Goal: Obtain resource: Download file/media

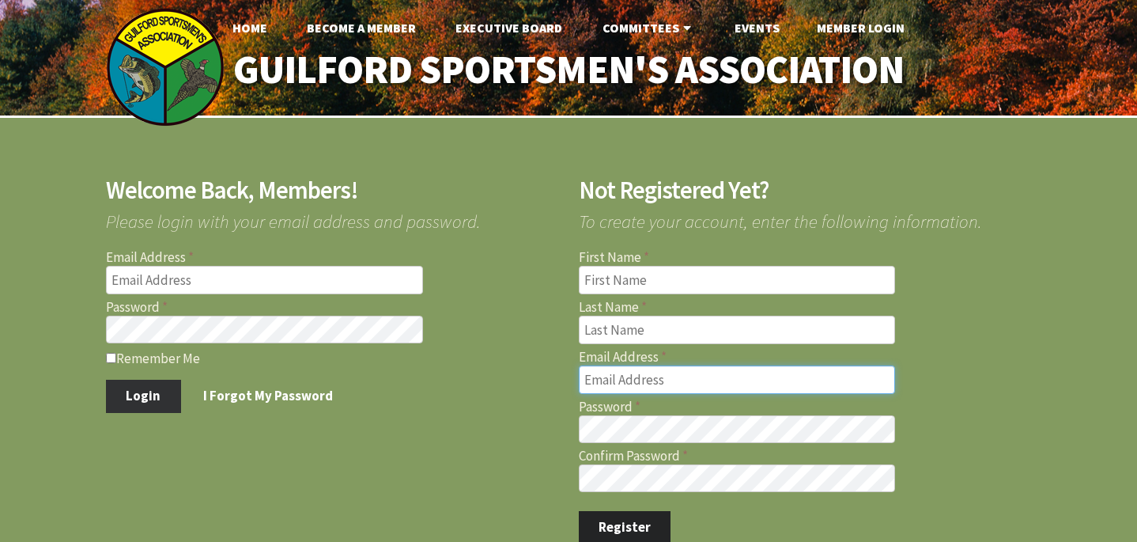
type input "[EMAIL_ADDRESS][DOMAIN_NAME]"
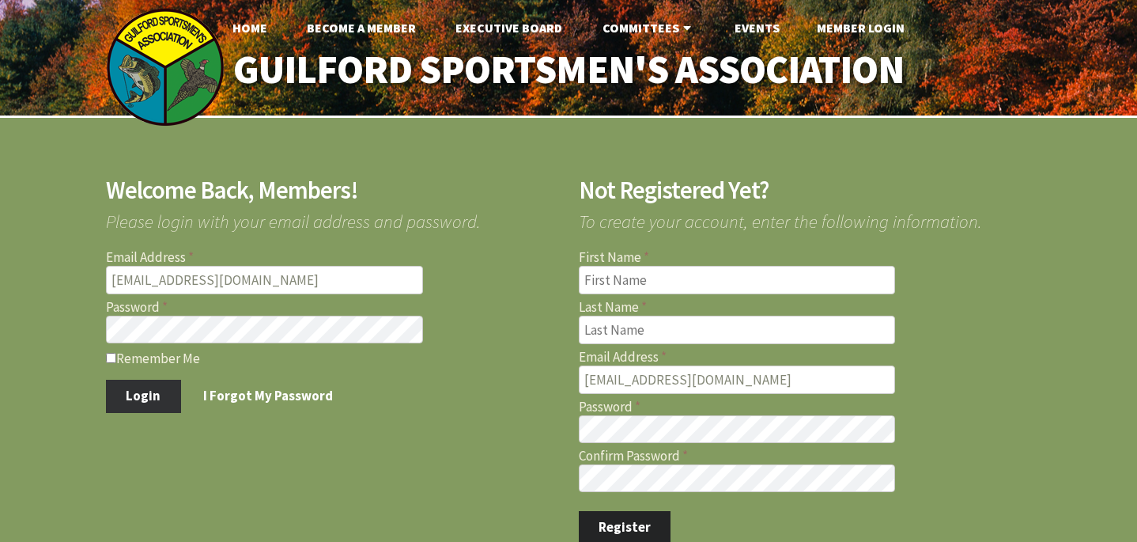
click at [150, 392] on button "Login" at bounding box center [143, 396] width 75 height 33
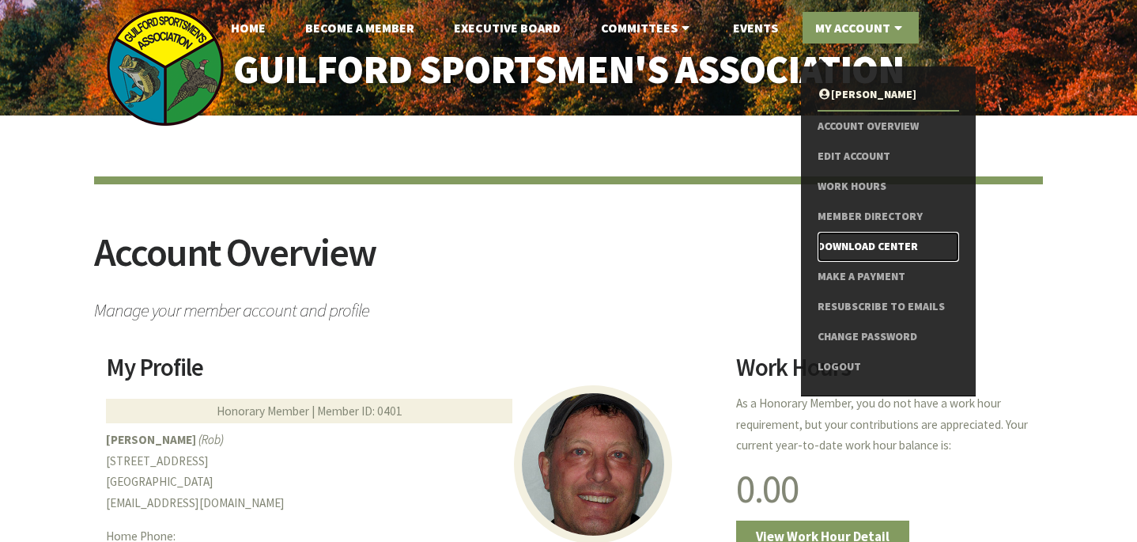
click at [871, 243] on link "Download Center" at bounding box center [889, 247] width 142 height 30
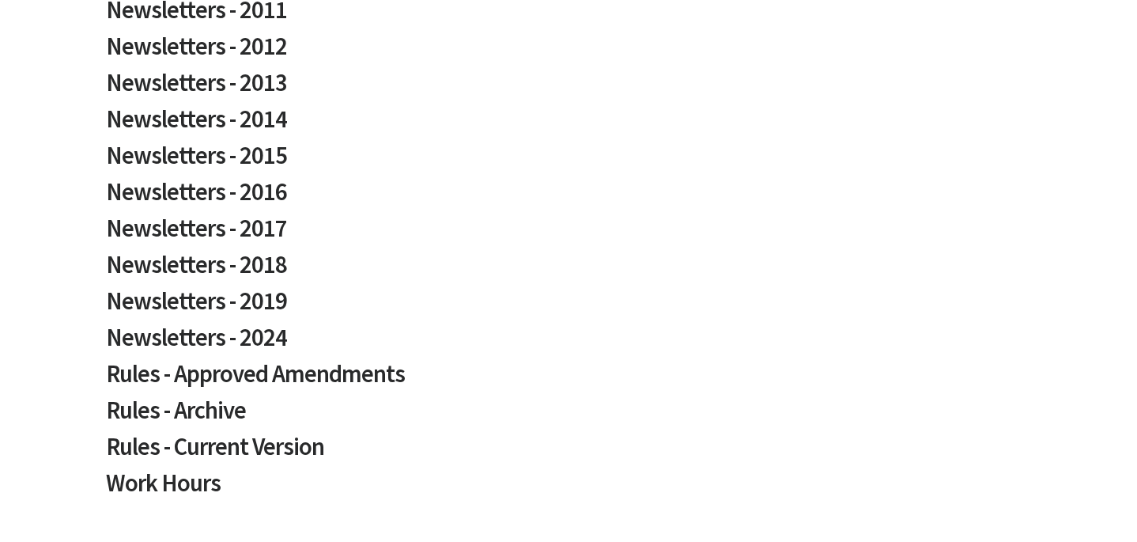
scroll to position [962, 0]
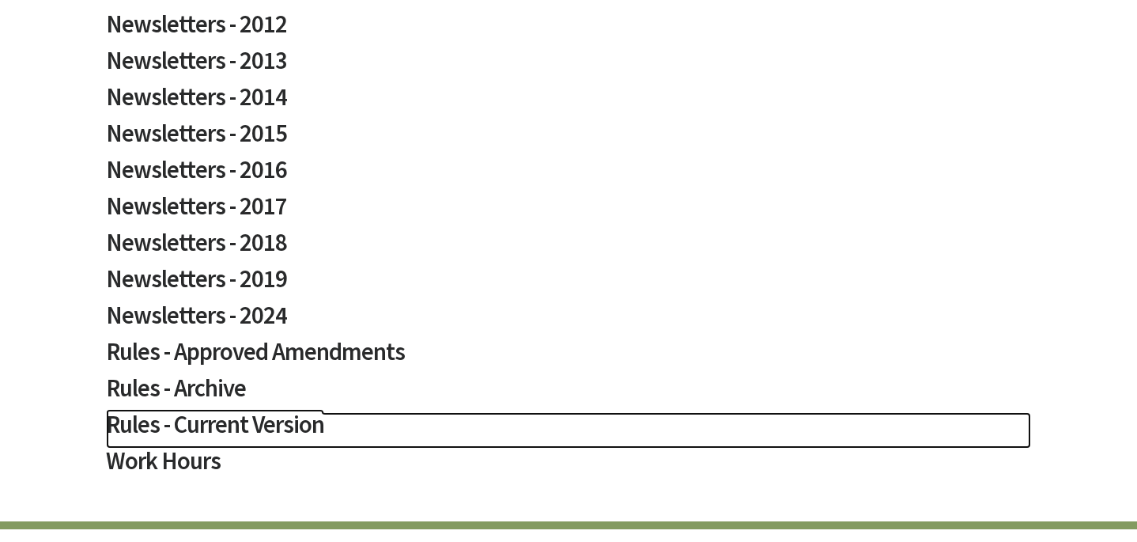
click at [199, 422] on h2 "Rules - Current Version" at bounding box center [568, 430] width 925 height 36
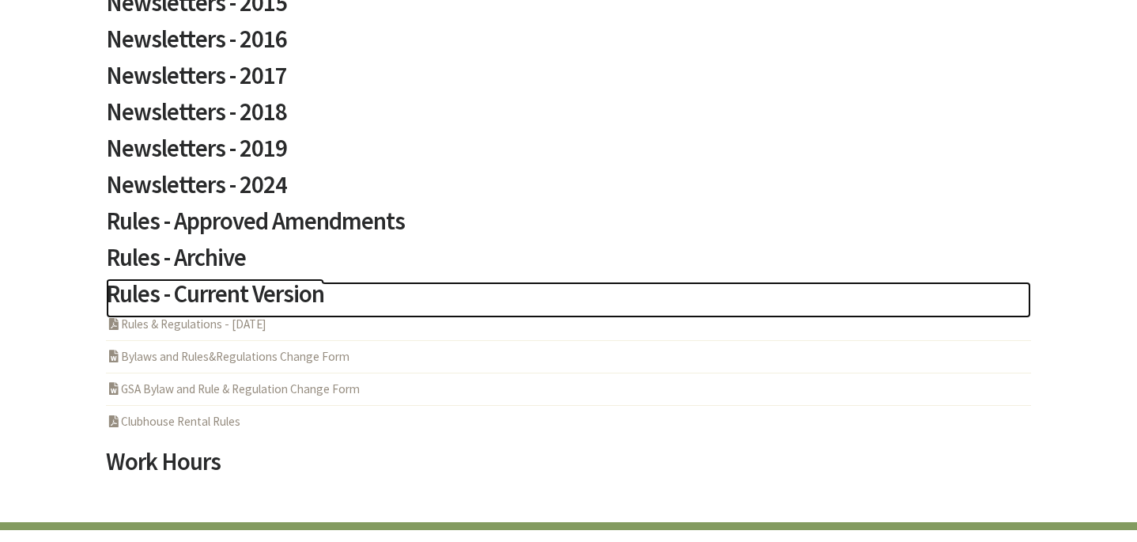
scroll to position [1112, 0]
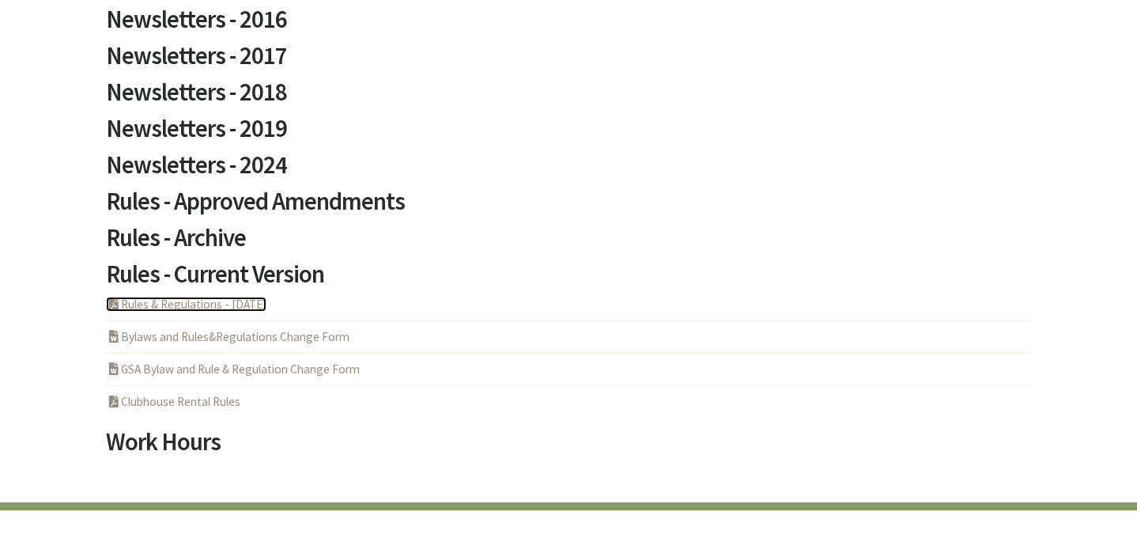
click at [199, 305] on link "PDF Acrobat Document Rules & Regulations - 5-6-2025" at bounding box center [186, 304] width 161 height 15
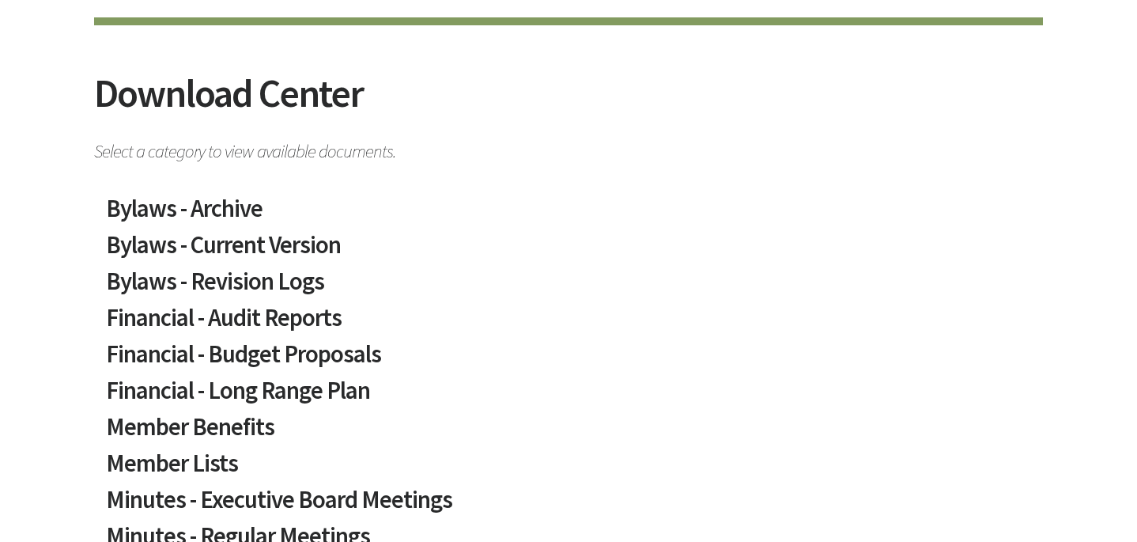
scroll to position [131, 0]
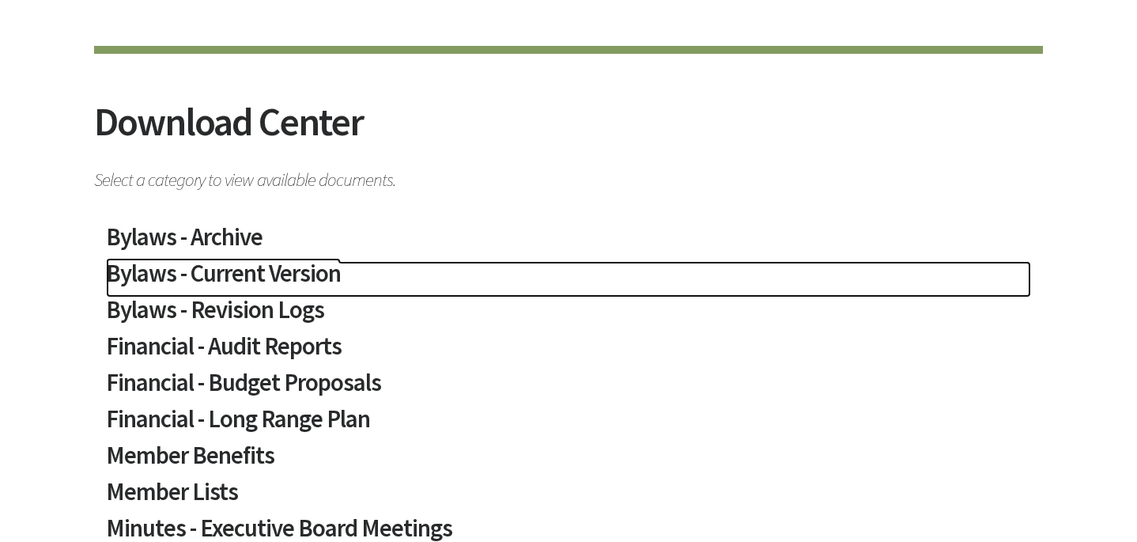
click at [214, 272] on h2 "Bylaws - Current Version" at bounding box center [568, 279] width 925 height 36
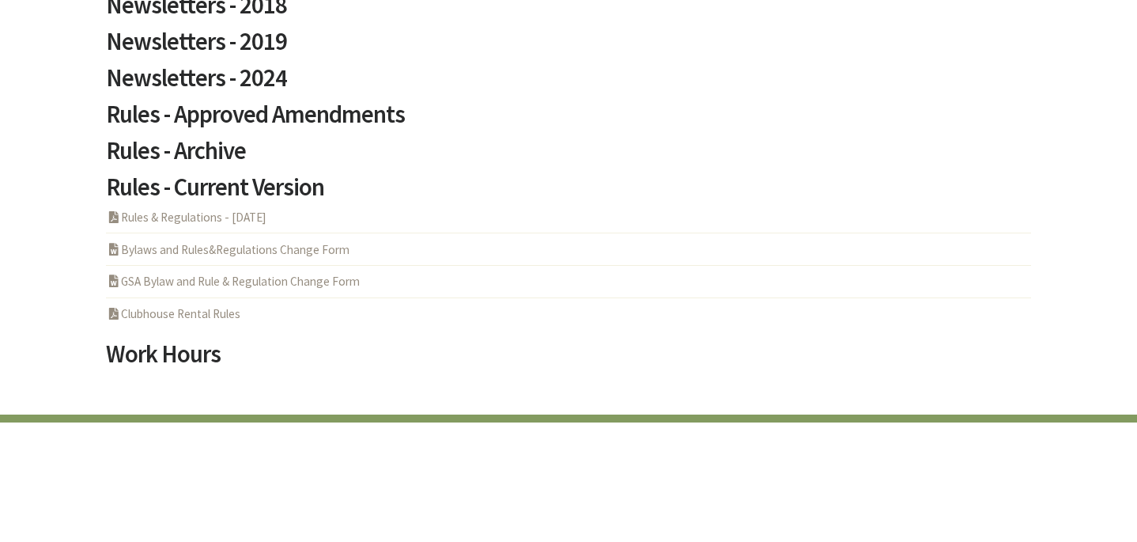
scroll to position [1338, 0]
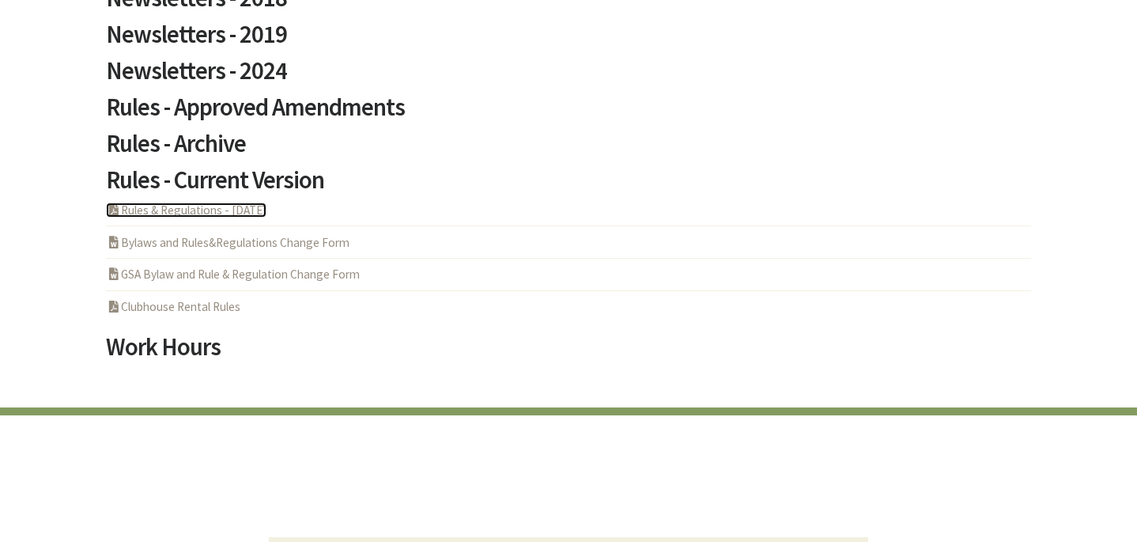
click at [199, 208] on link "PDF Acrobat Document Rules & Regulations - 5-6-2025" at bounding box center [186, 209] width 161 height 15
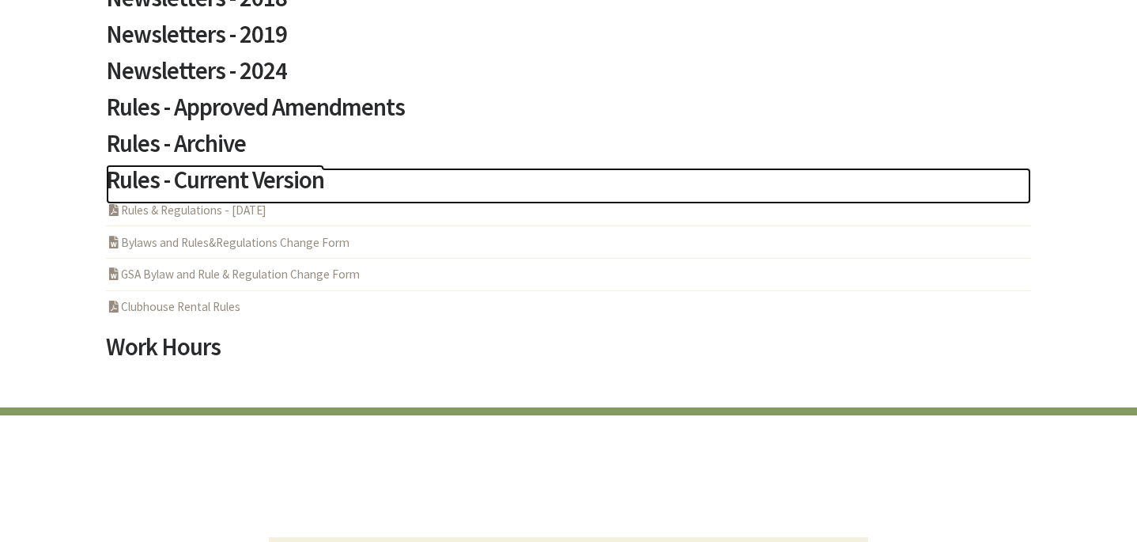
click at [195, 179] on h2 "Rules - Current Version" at bounding box center [568, 186] width 925 height 36
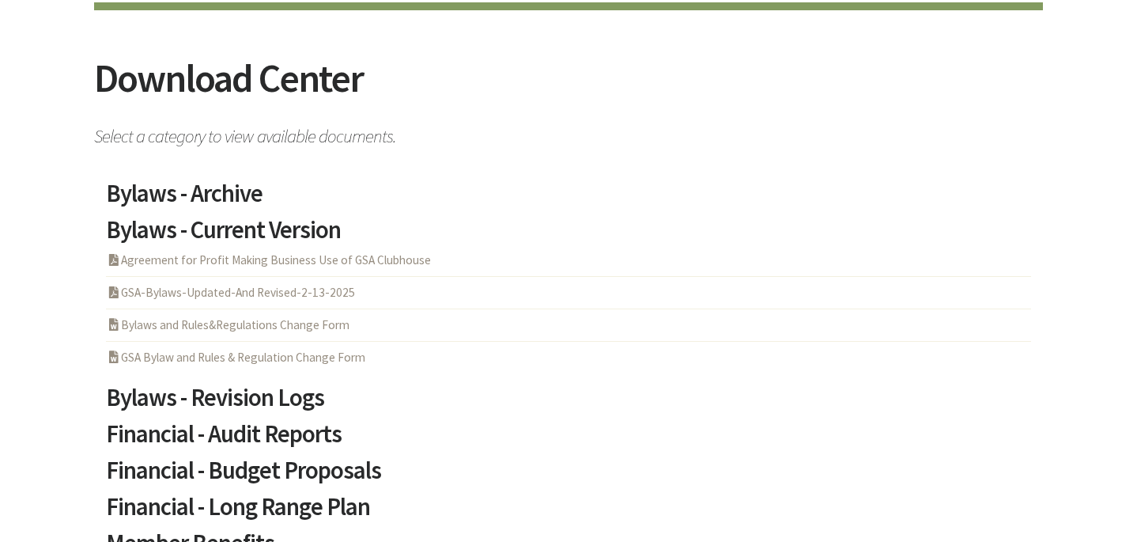
scroll to position [170, 0]
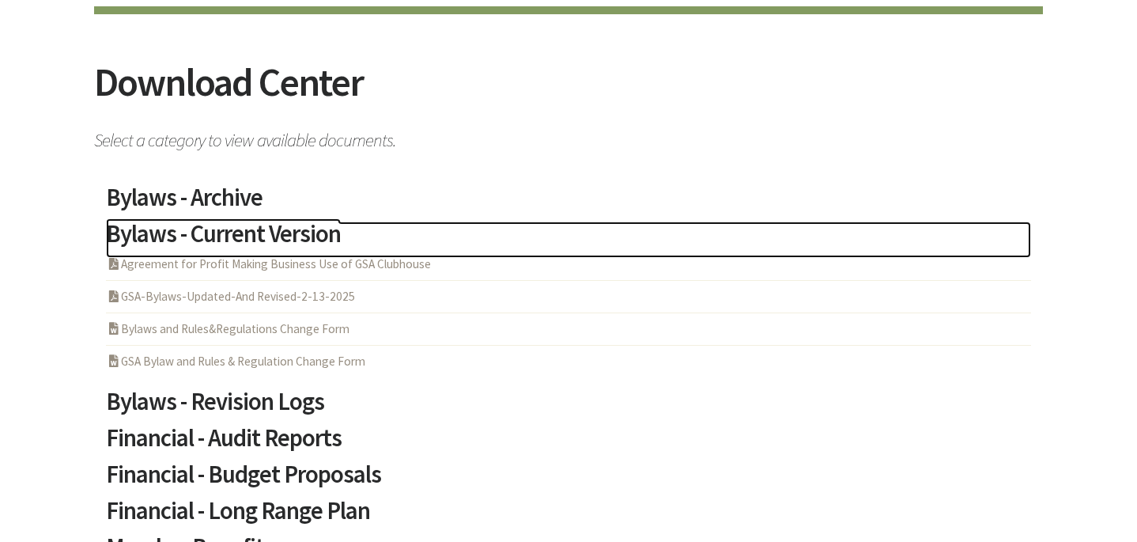
click at [225, 234] on h2 "Bylaws - Current Version" at bounding box center [568, 239] width 925 height 36
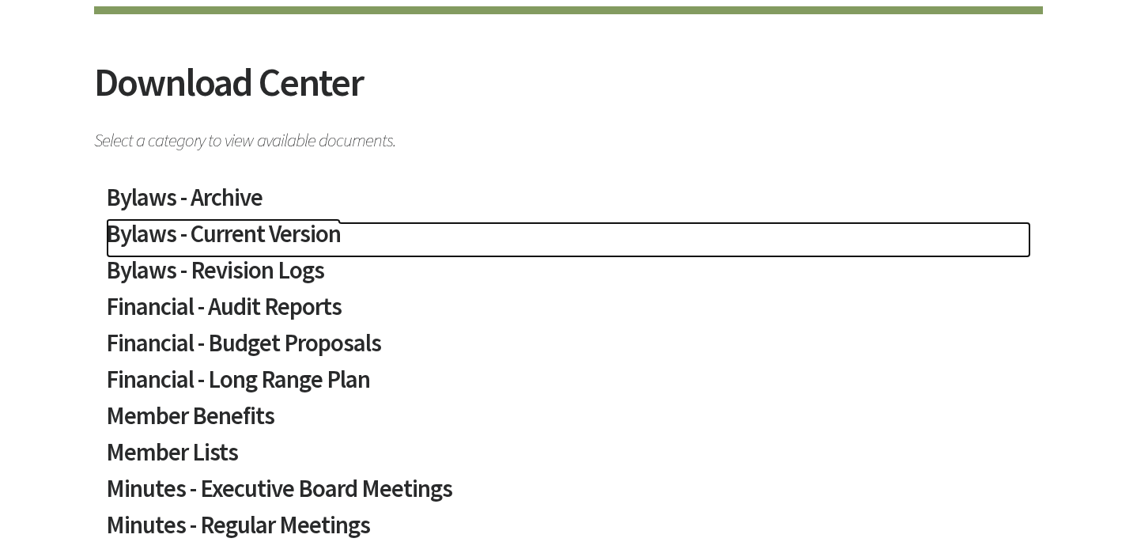
click at [225, 234] on h2 "Bylaws - Current Version" at bounding box center [568, 239] width 925 height 36
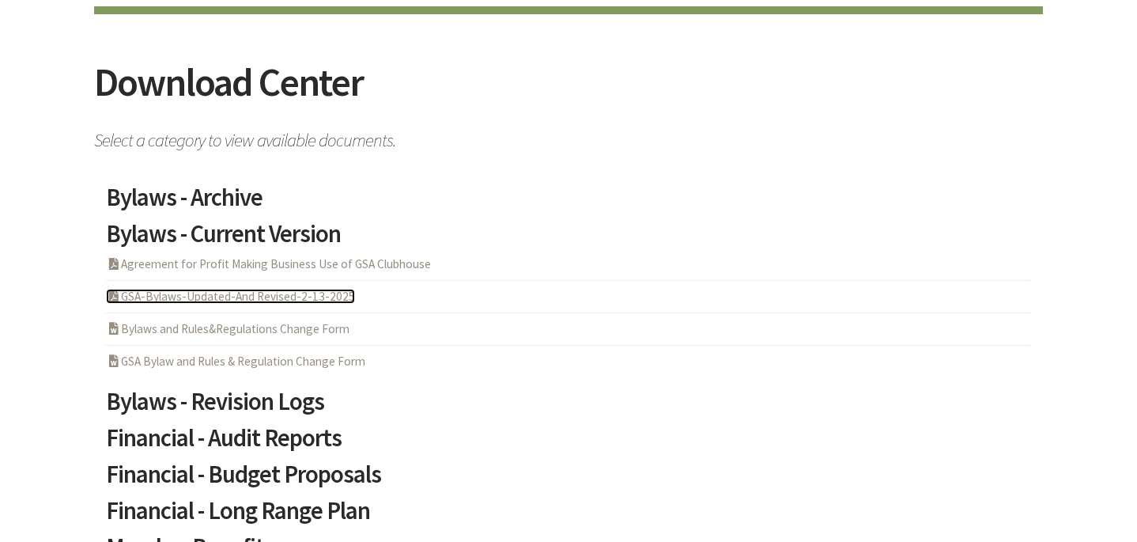
click at [244, 294] on link "PDF Acrobat Document GSA-Bylaws-Updated-And Revised-2-13-2025" at bounding box center [230, 296] width 249 height 15
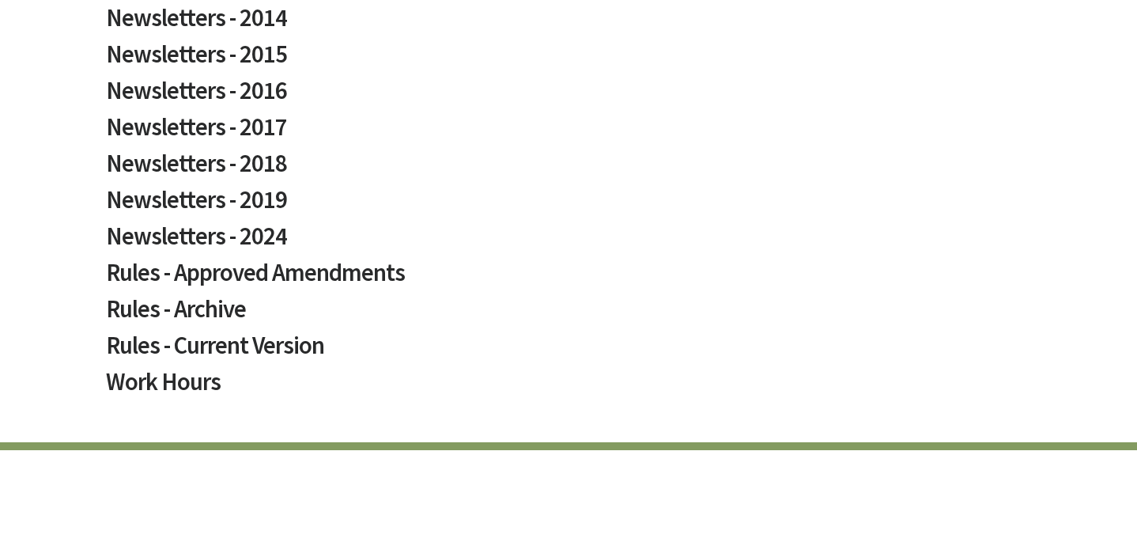
scroll to position [1164, 0]
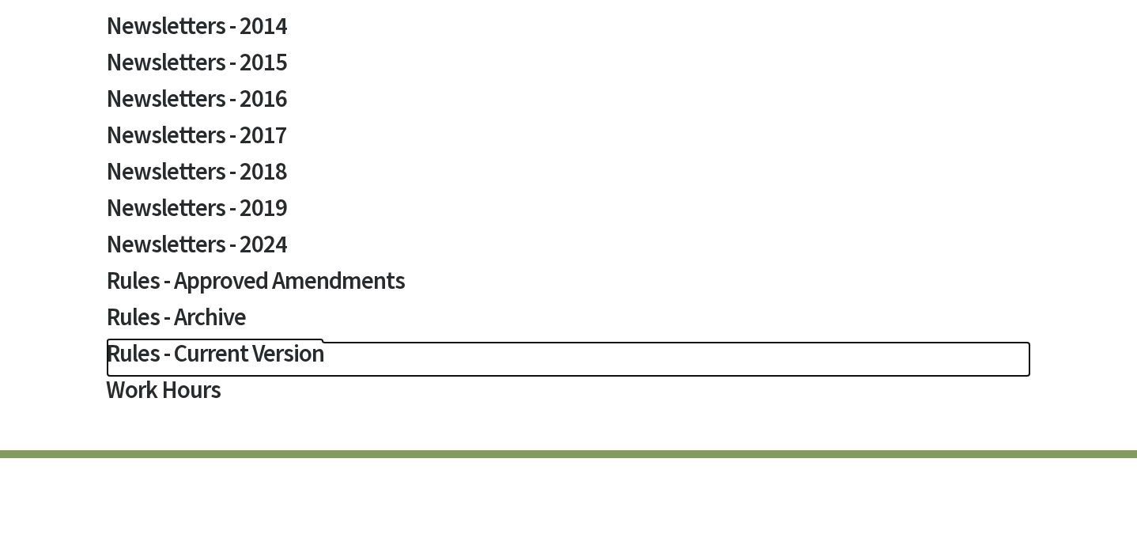
click at [238, 352] on h2 "Rules - Current Version" at bounding box center [568, 359] width 925 height 36
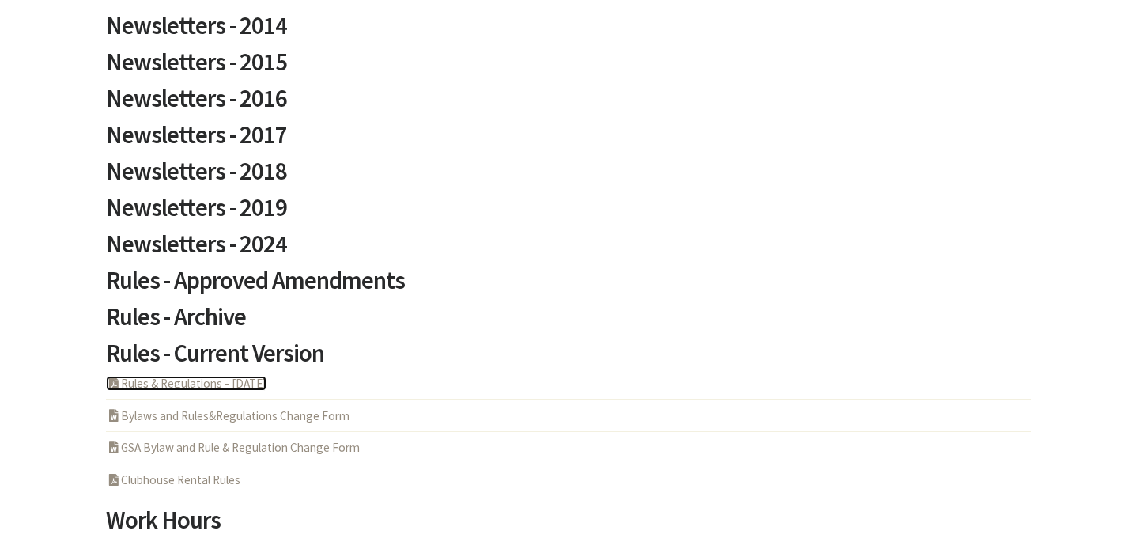
click at [215, 384] on link "PDF Acrobat Document Rules & Regulations - 5-6-2025" at bounding box center [186, 383] width 161 height 15
